Goal: Find specific page/section: Find specific page/section

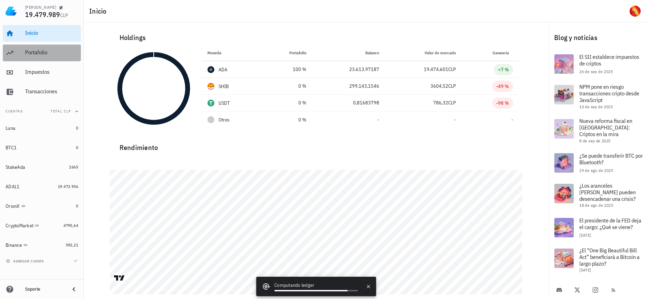
click at [48, 55] on div "Portafolio" at bounding box center [51, 52] width 53 height 7
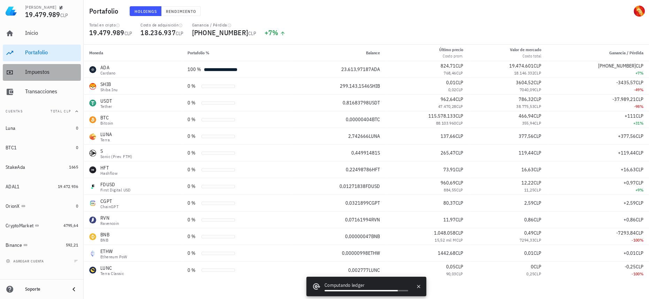
click at [43, 75] on div "Impuestos" at bounding box center [51, 72] width 53 height 7
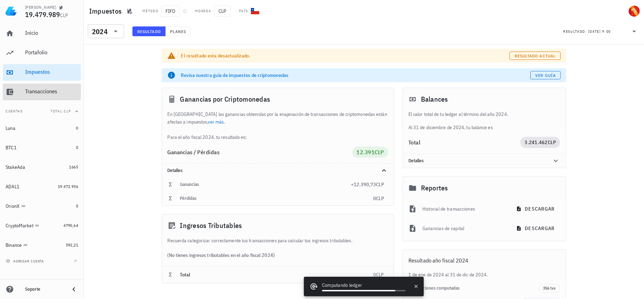
click at [46, 93] on div "Transacciones" at bounding box center [51, 91] width 53 height 7
